Goal: Browse casually

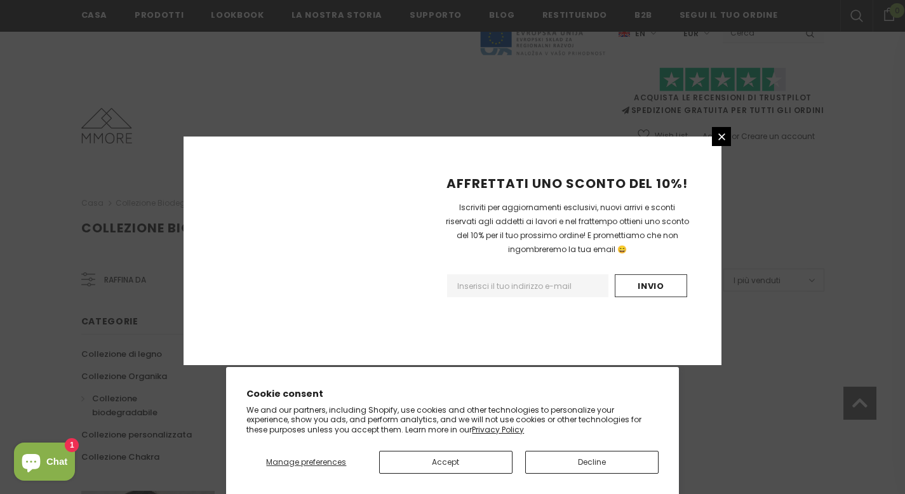
scroll to position [808, 0]
